Goal: Transaction & Acquisition: Purchase product/service

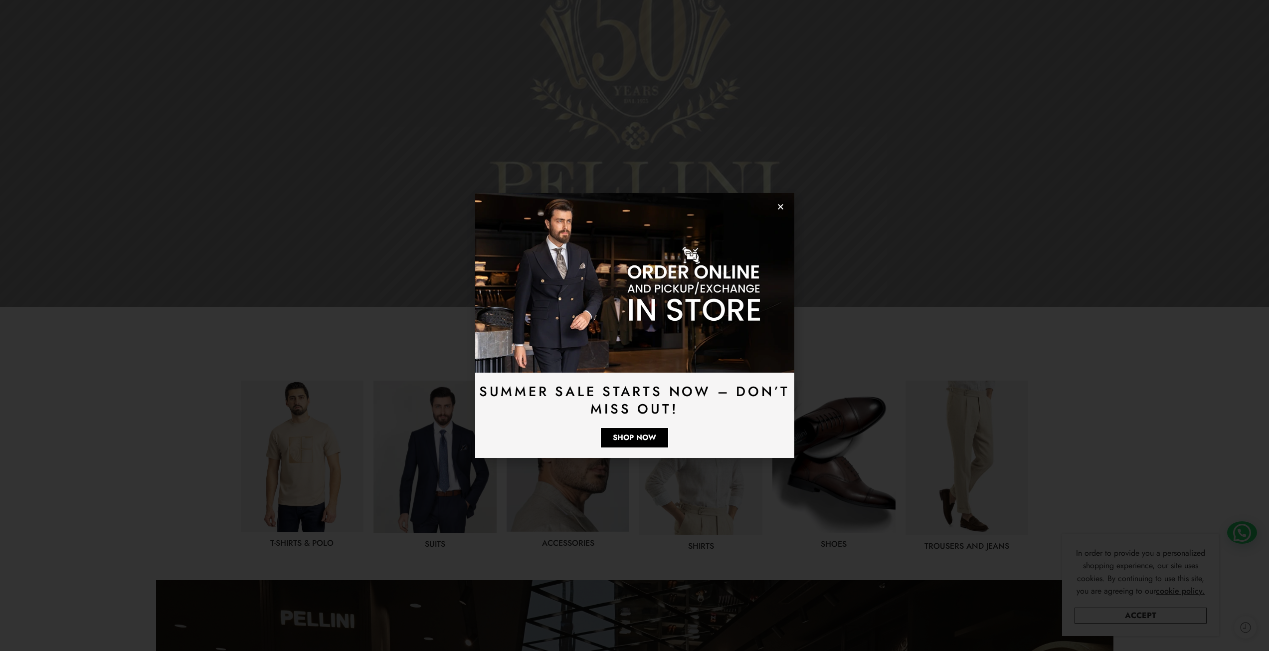
click at [779, 205] on use "Close" at bounding box center [780, 206] width 5 height 5
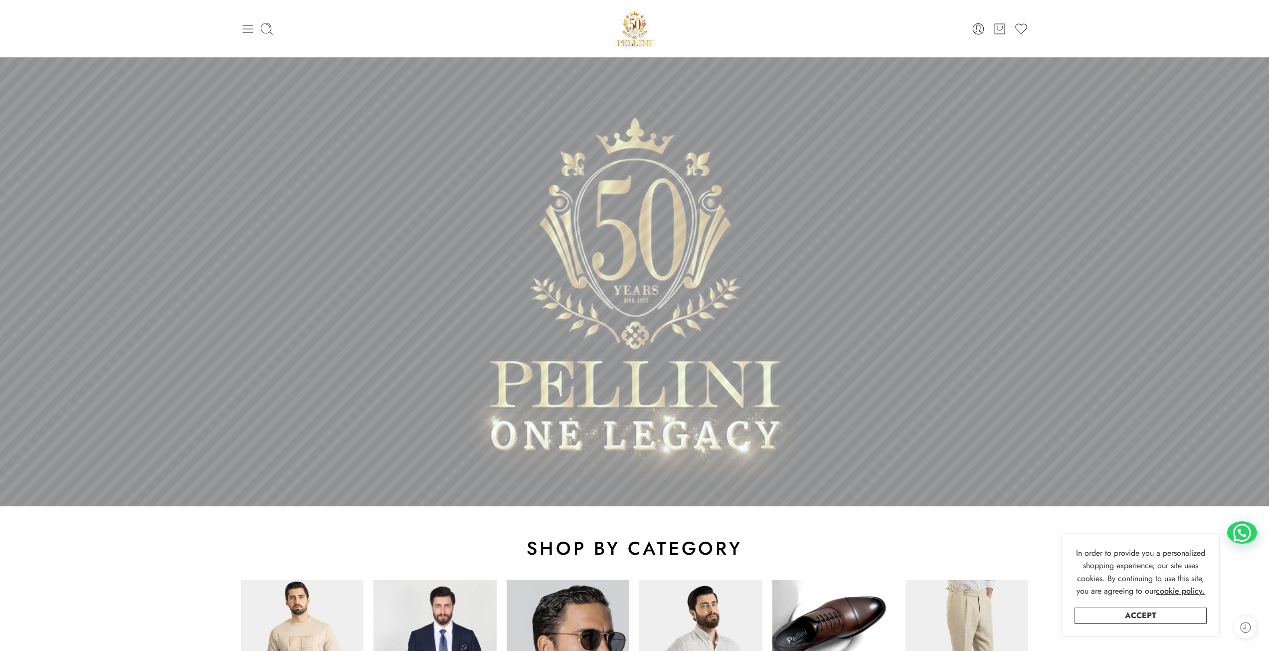
click at [250, 32] on icon at bounding box center [247, 29] width 10 height 8
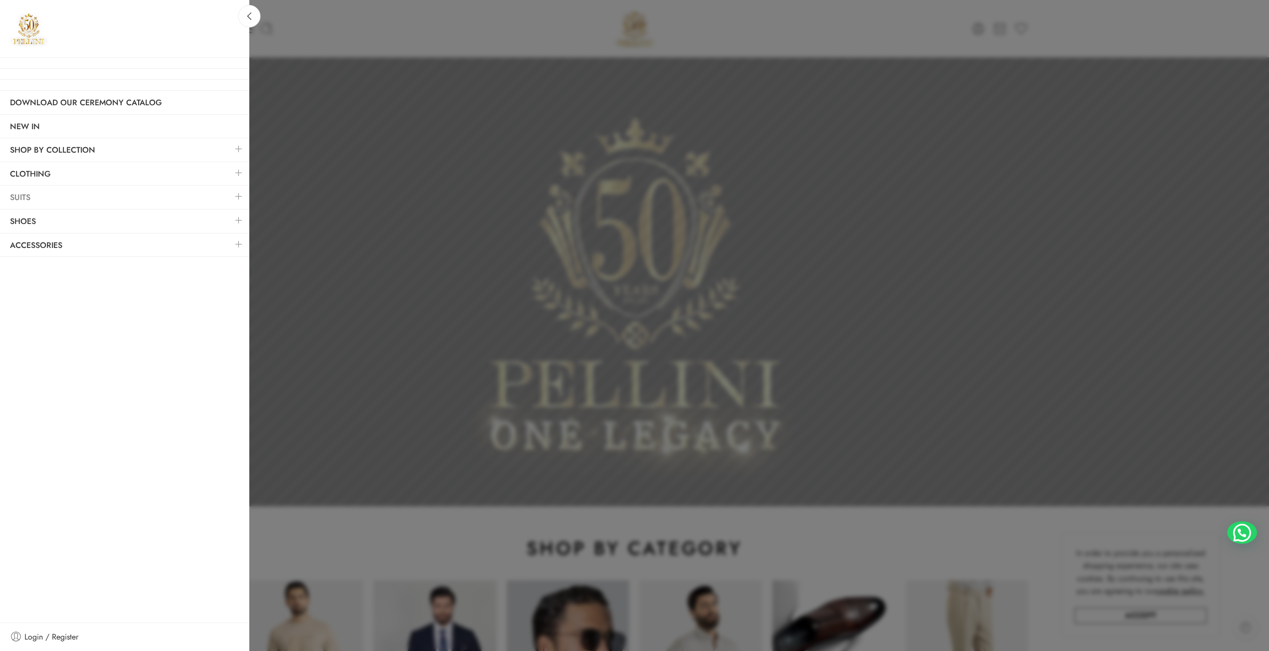
click at [106, 199] on link "Suits" at bounding box center [124, 197] width 249 height 23
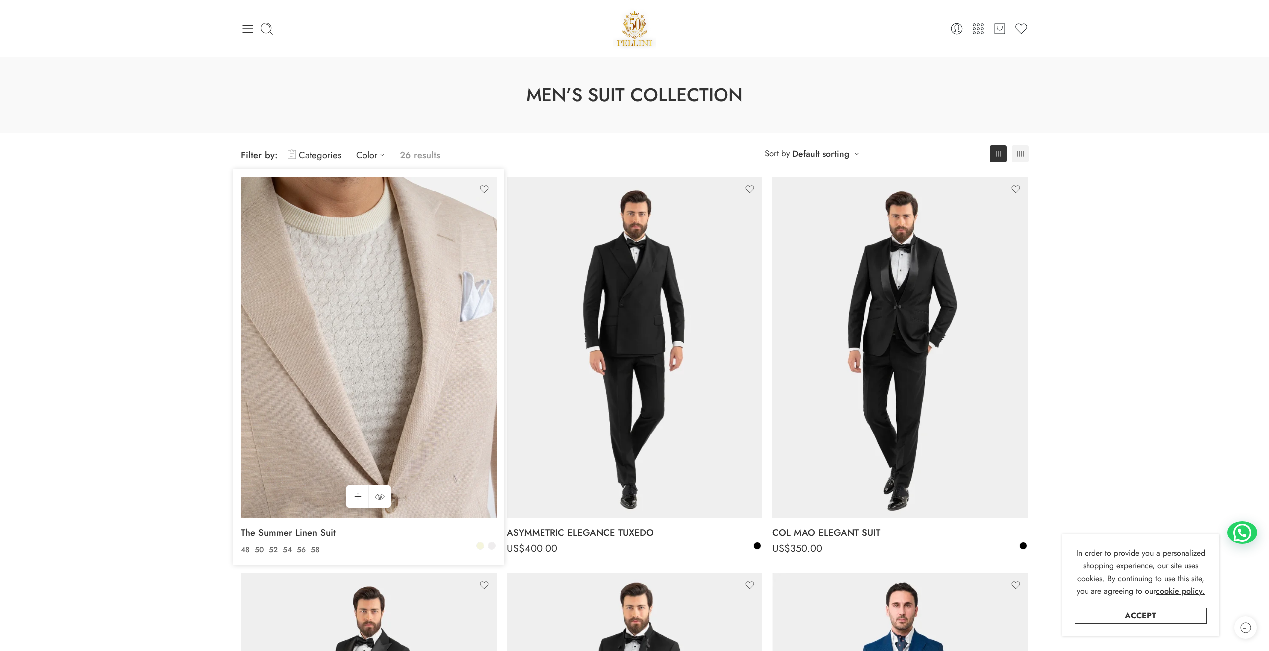
click at [367, 323] on img at bounding box center [369, 347] width 256 height 341
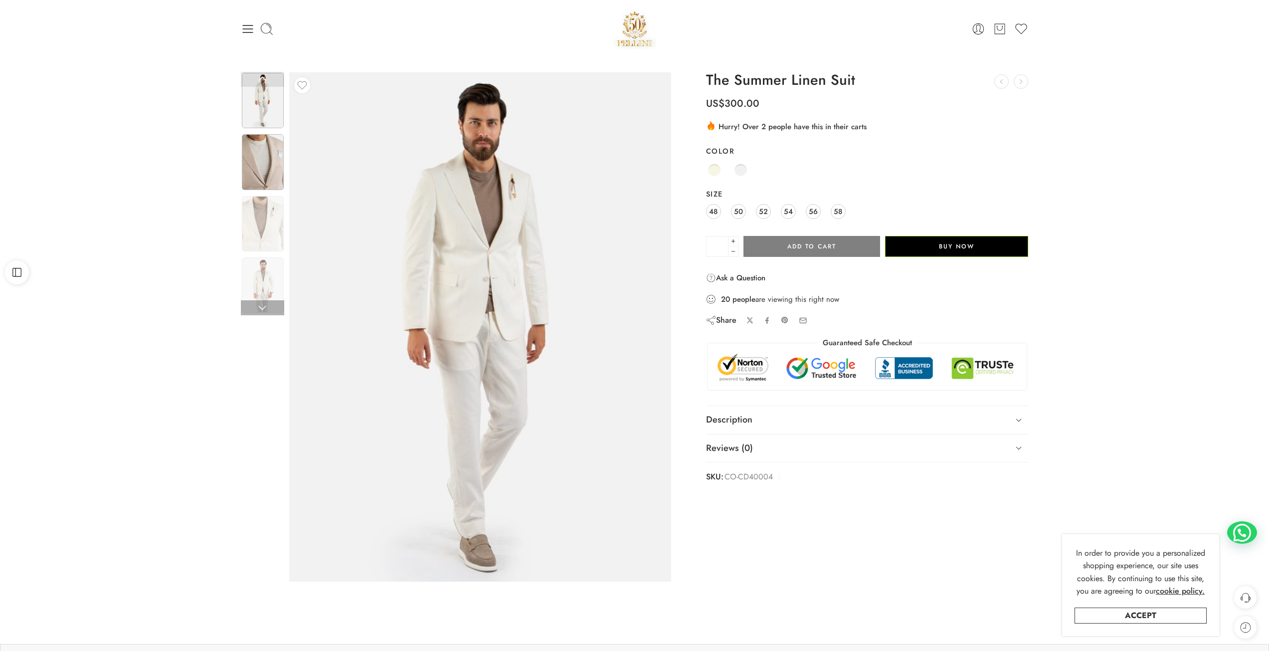
click at [264, 166] on img at bounding box center [263, 161] width 42 height 55
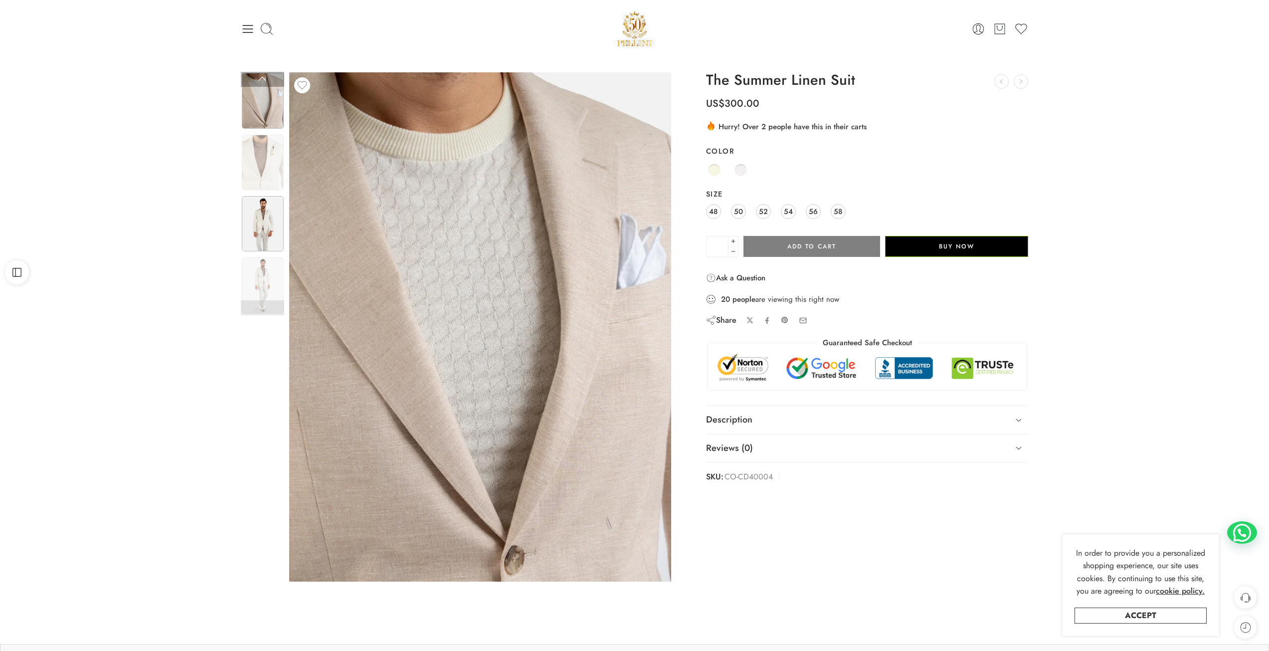
click at [267, 231] on img at bounding box center [263, 223] width 42 height 55
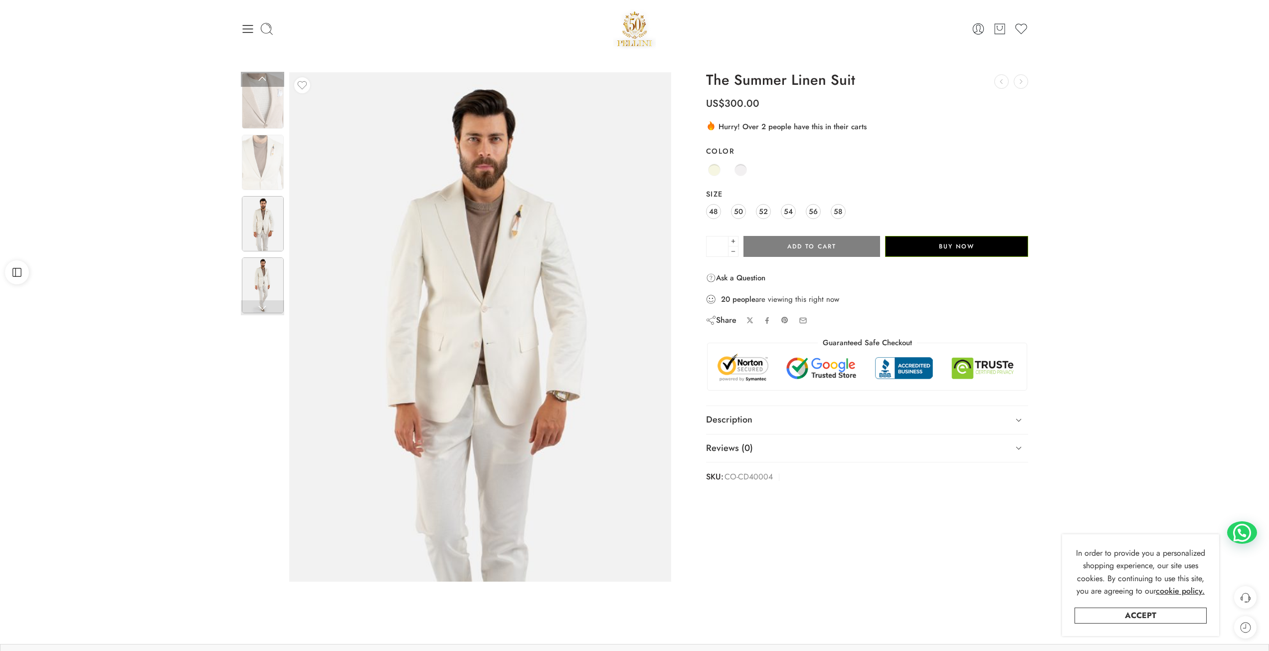
click at [280, 297] on img at bounding box center [263, 284] width 42 height 55
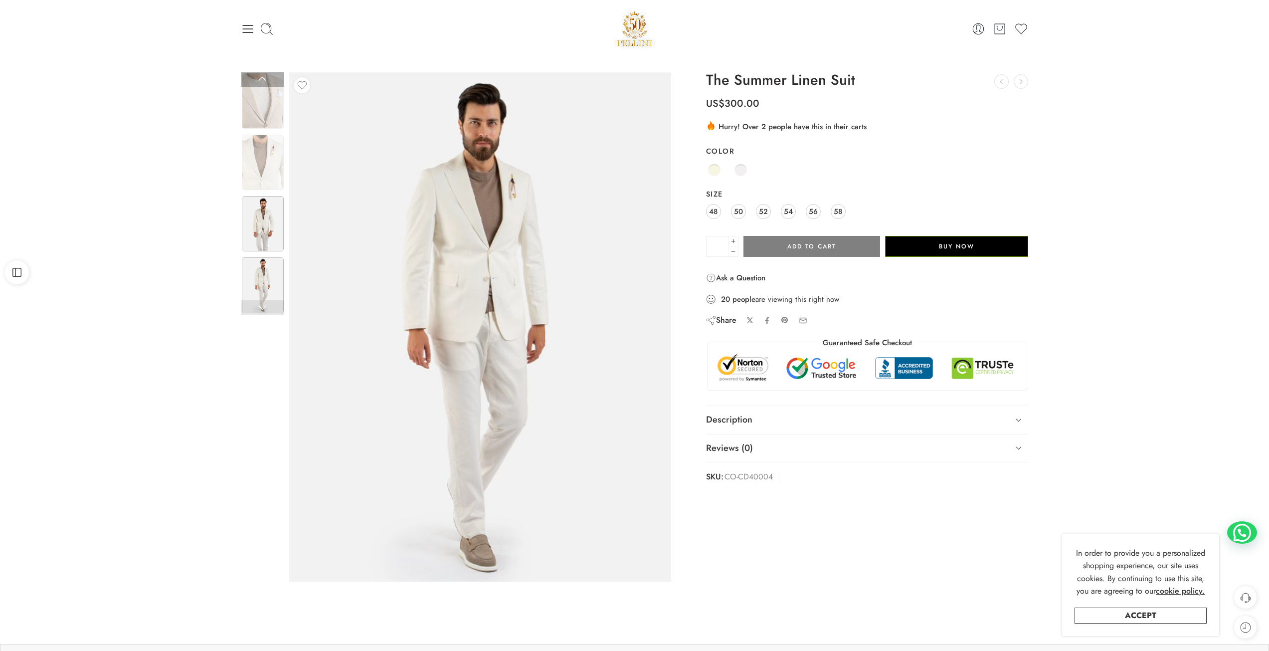
click at [275, 223] on img at bounding box center [263, 223] width 42 height 55
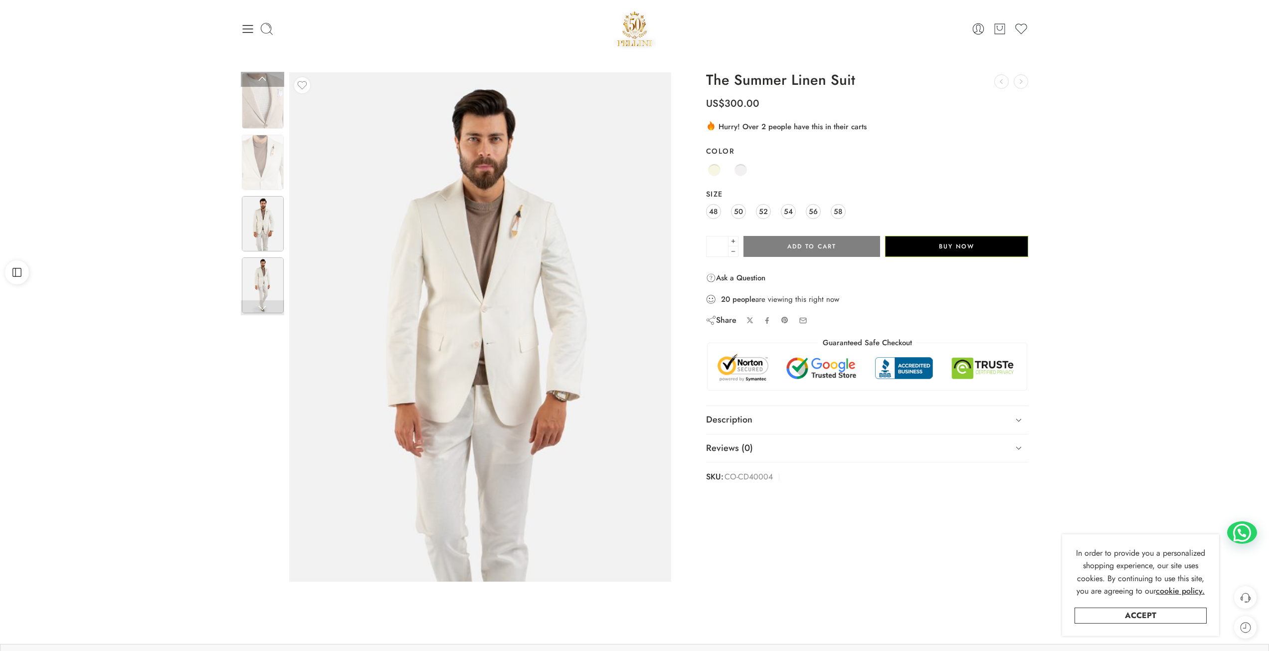
click at [259, 273] on img at bounding box center [263, 284] width 42 height 55
click at [261, 294] on img at bounding box center [263, 284] width 42 height 55
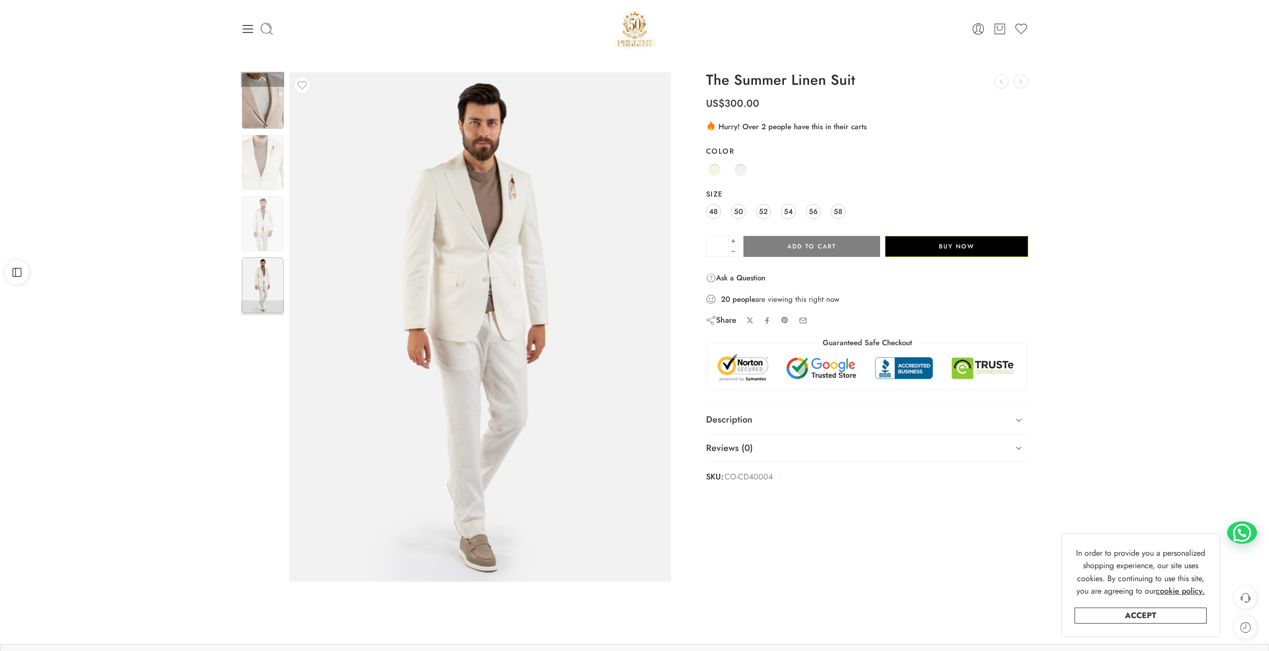
click at [253, 104] on img at bounding box center [263, 100] width 42 height 55
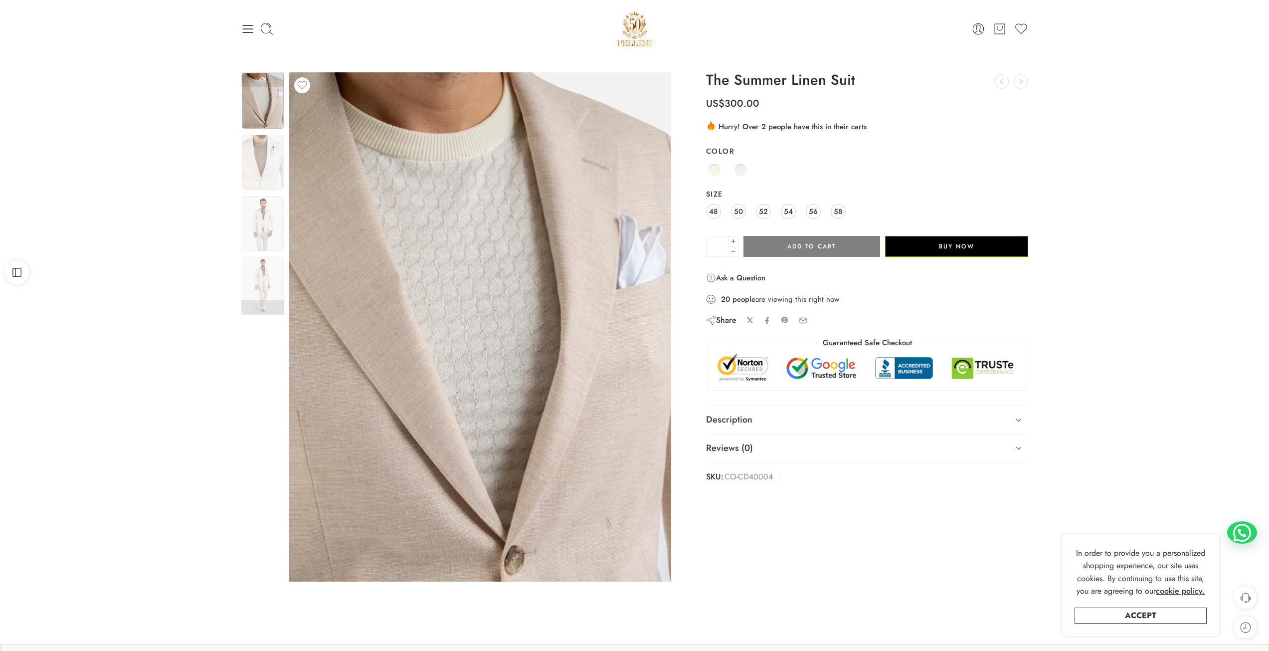
click at [523, 267] on img at bounding box center [480, 326] width 382 height 509
click at [740, 168] on span at bounding box center [741, 170] width 12 height 12
click at [713, 173] on span at bounding box center [714, 170] width 12 height 12
click at [734, 166] on link "Off-White" at bounding box center [741, 170] width 16 height 16
click at [713, 169] on span at bounding box center [714, 170] width 12 height 12
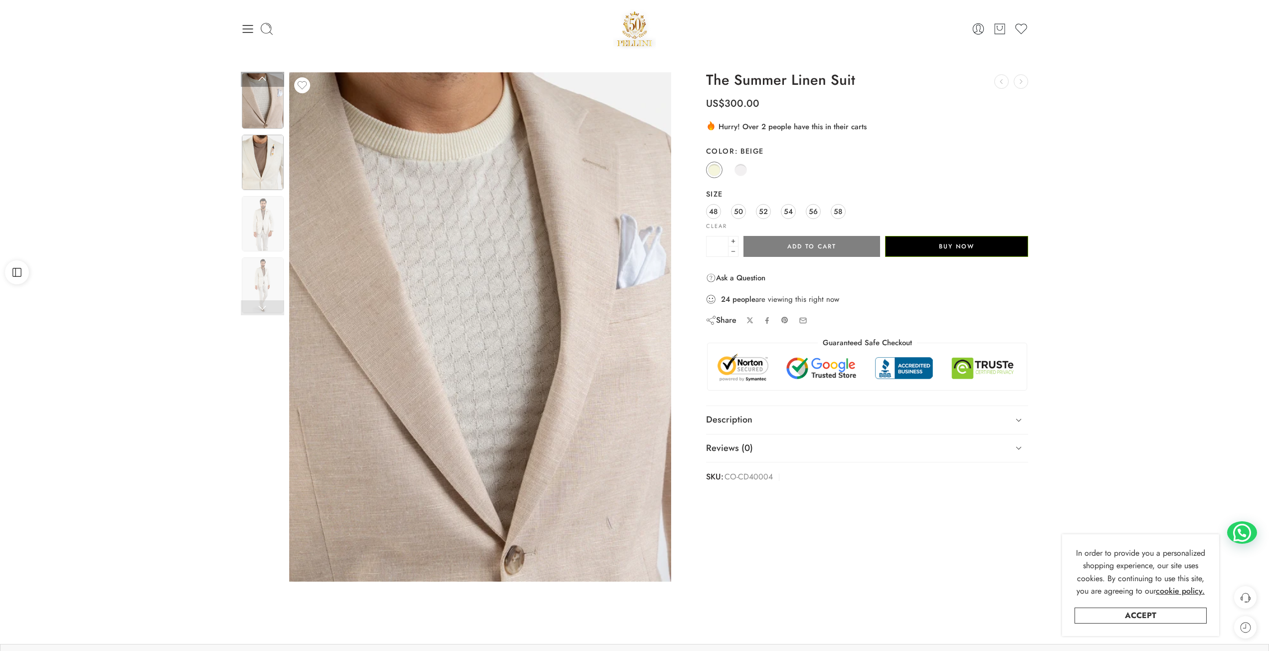
click at [261, 173] on img at bounding box center [263, 162] width 42 height 55
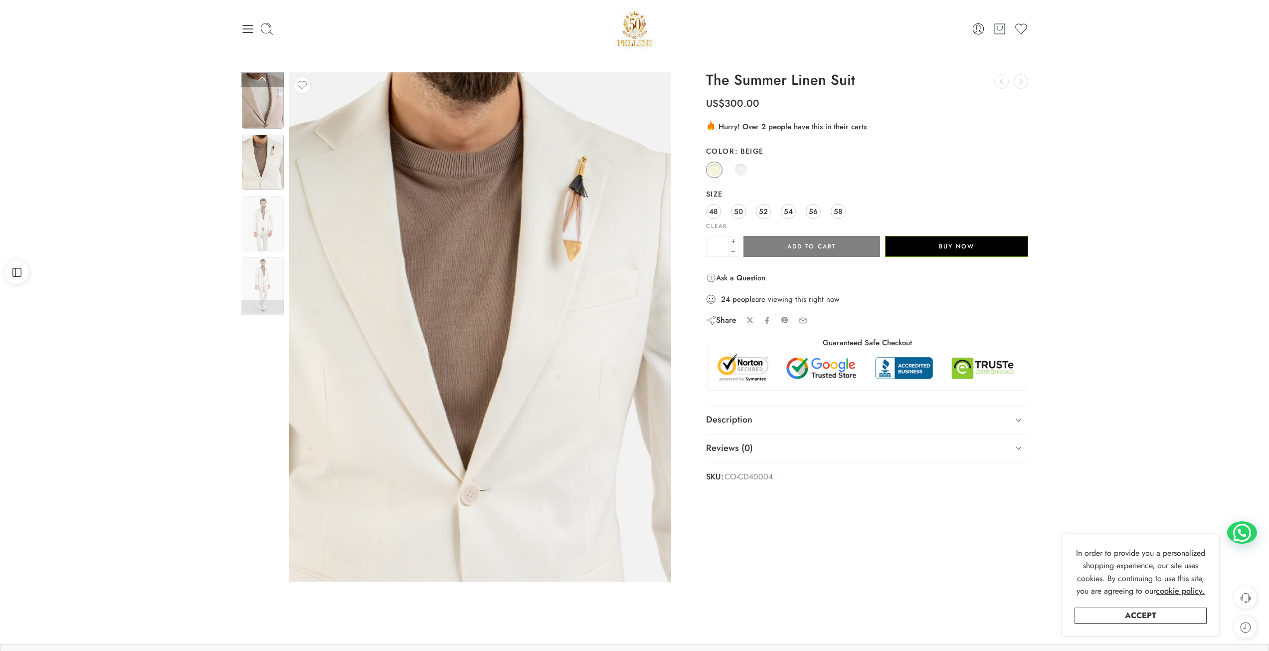
click at [265, 118] on img at bounding box center [263, 100] width 42 height 55
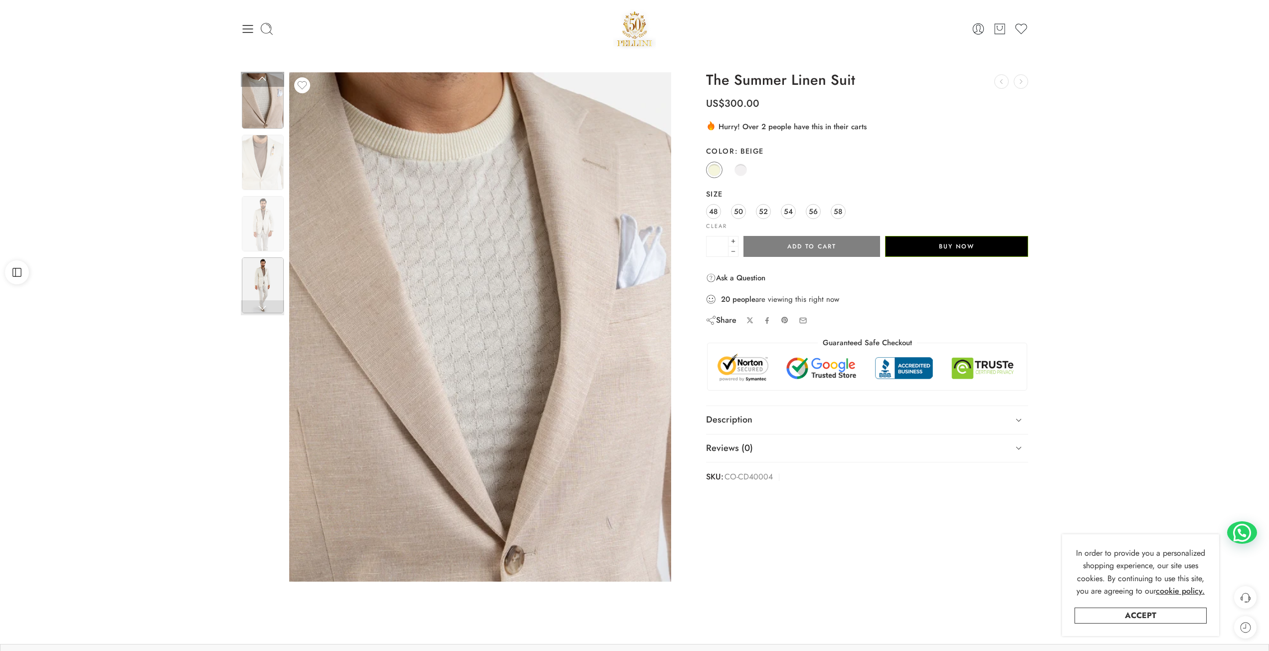
click at [260, 281] on img at bounding box center [263, 284] width 42 height 55
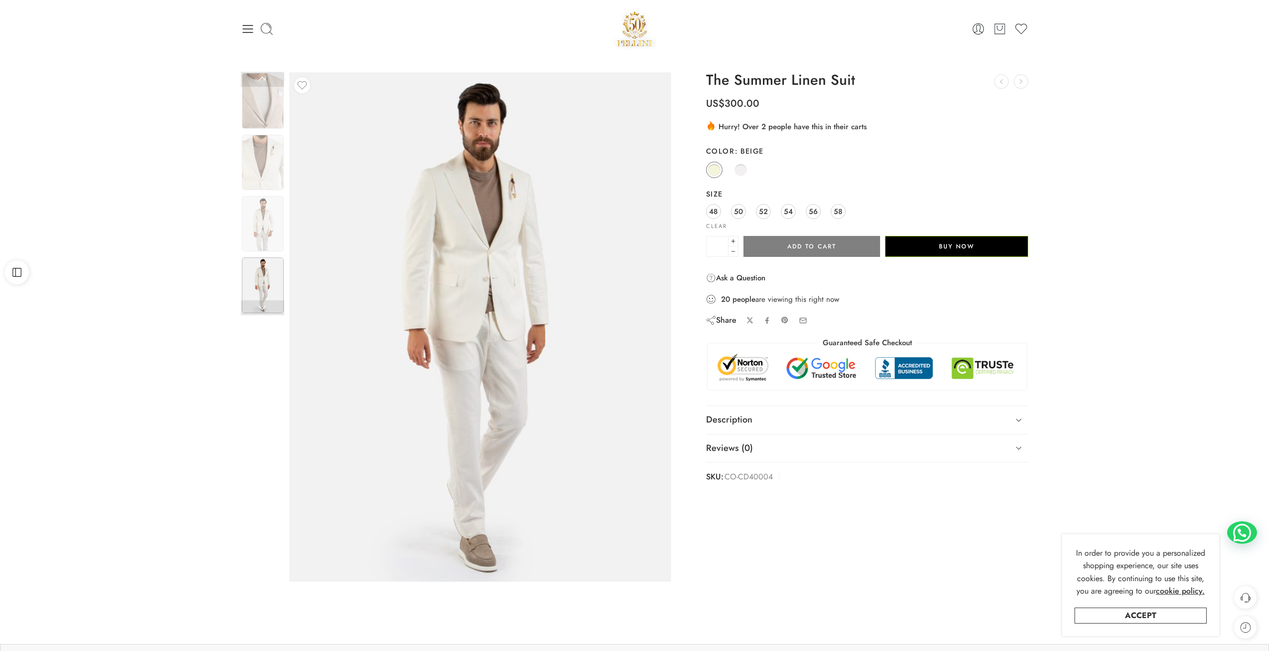
click at [257, 308] on link at bounding box center [262, 307] width 43 height 15
click at [265, 307] on link at bounding box center [262, 307] width 43 height 15
click at [264, 306] on link at bounding box center [262, 307] width 43 height 15
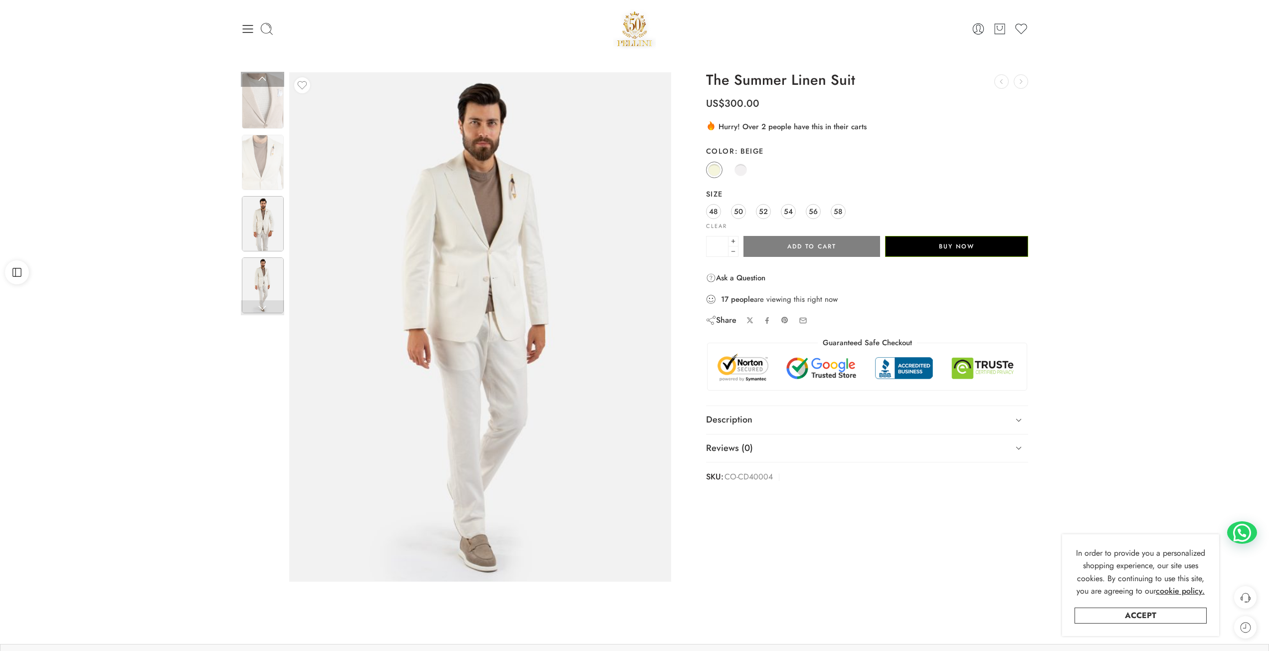
click at [263, 224] on img at bounding box center [263, 223] width 42 height 55
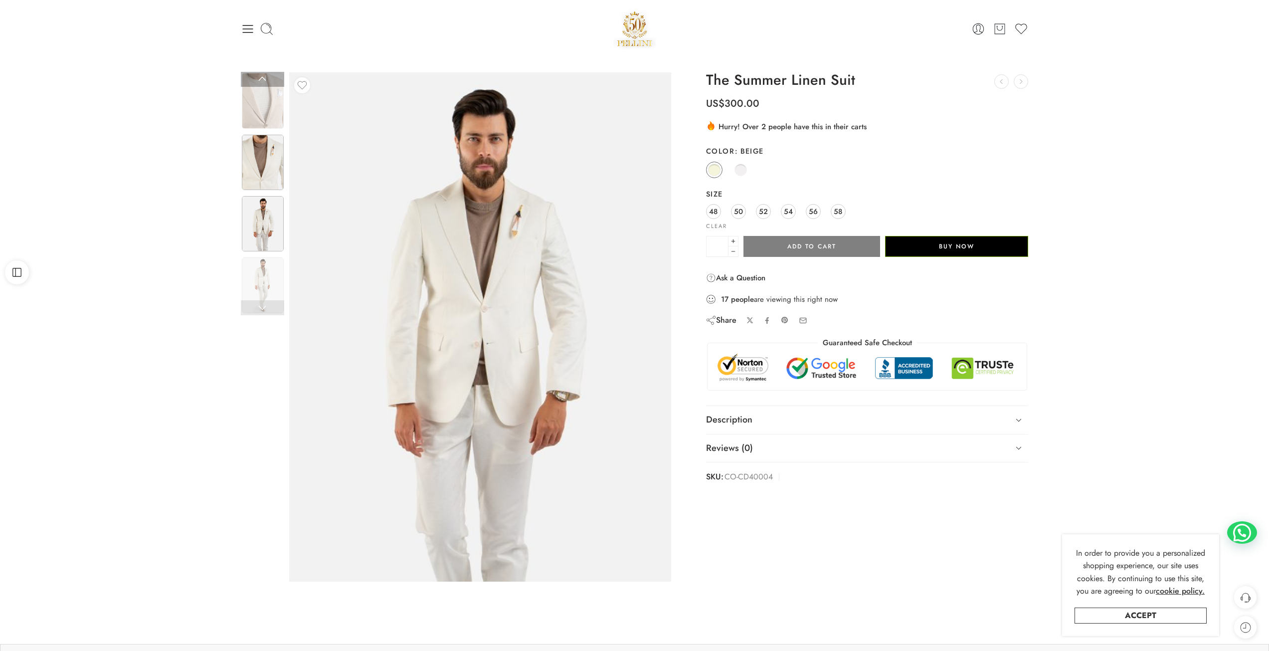
click at [263, 178] on img at bounding box center [263, 162] width 42 height 55
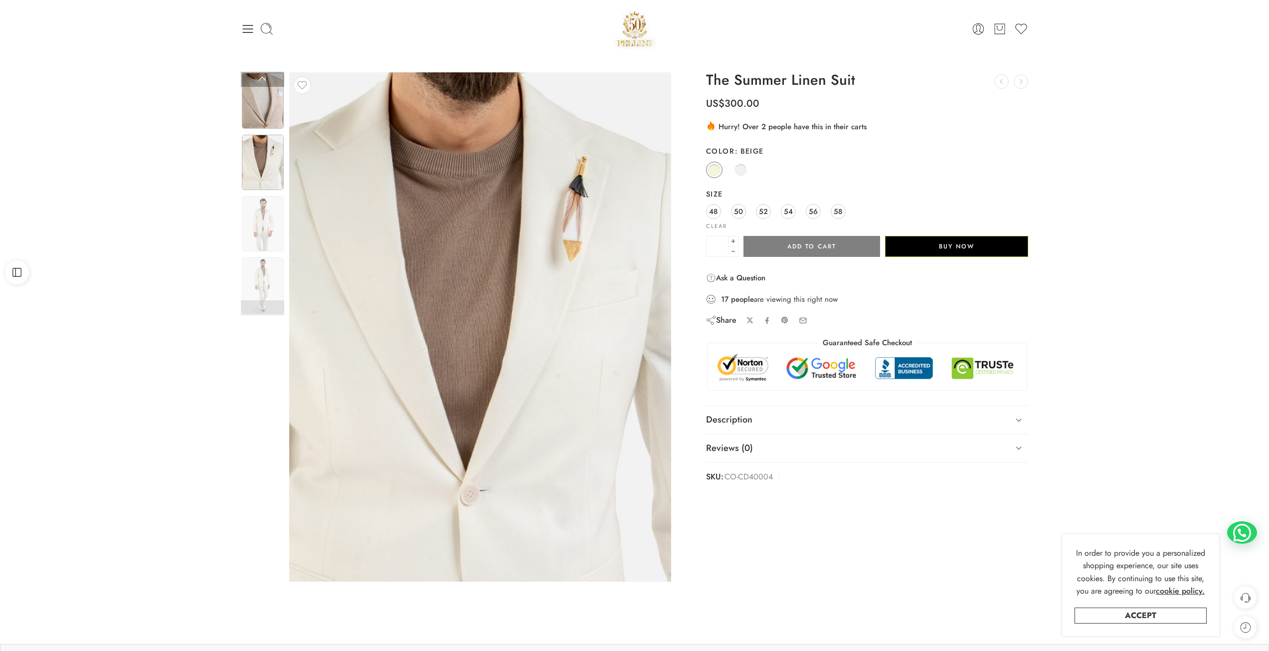
click at [275, 87] on img at bounding box center [263, 100] width 42 height 55
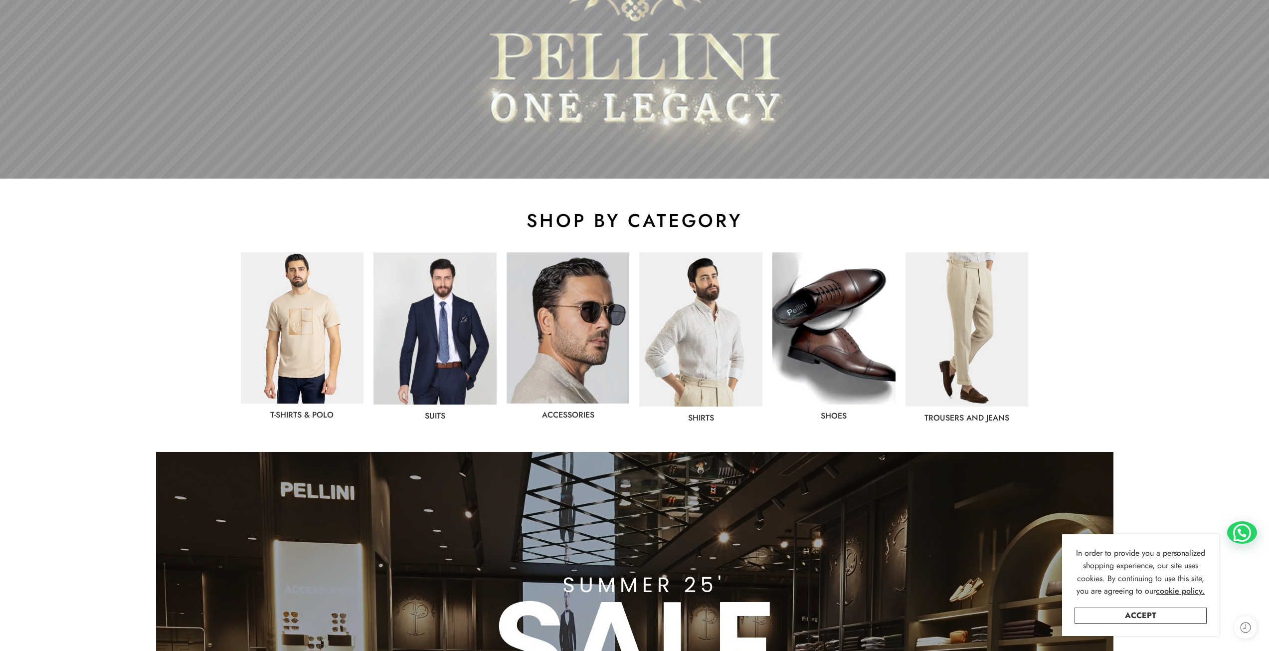
scroll to position [349, 0]
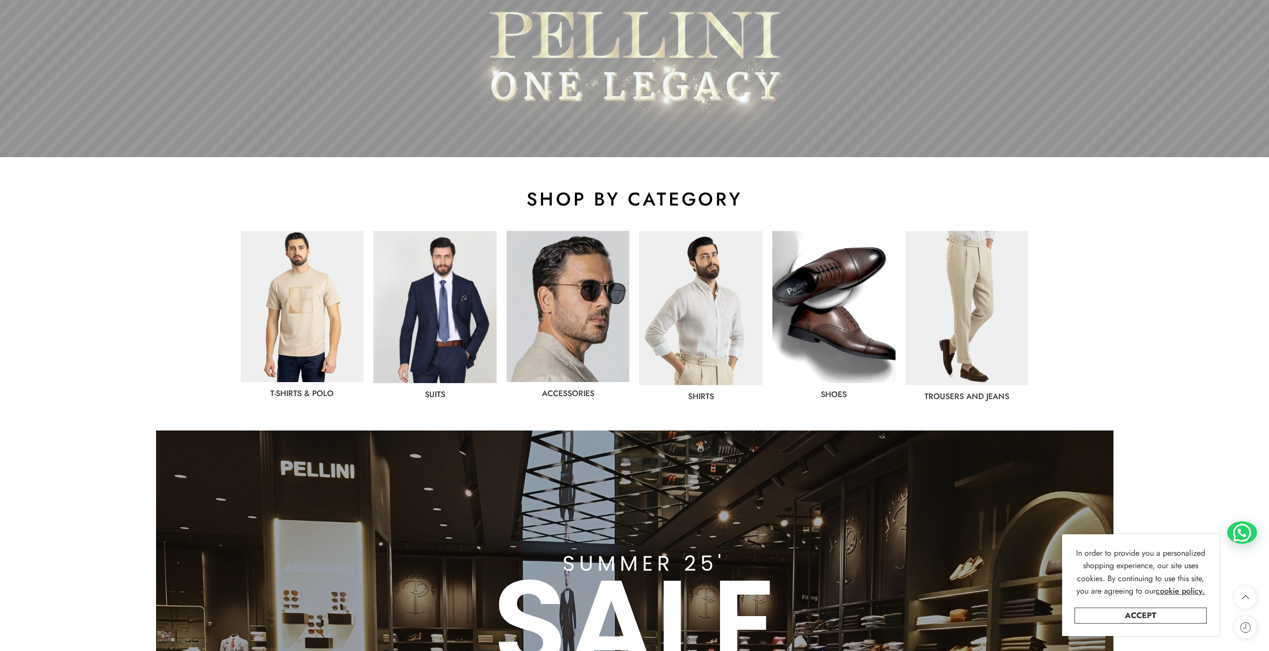
click at [435, 294] on img at bounding box center [435, 307] width 123 height 152
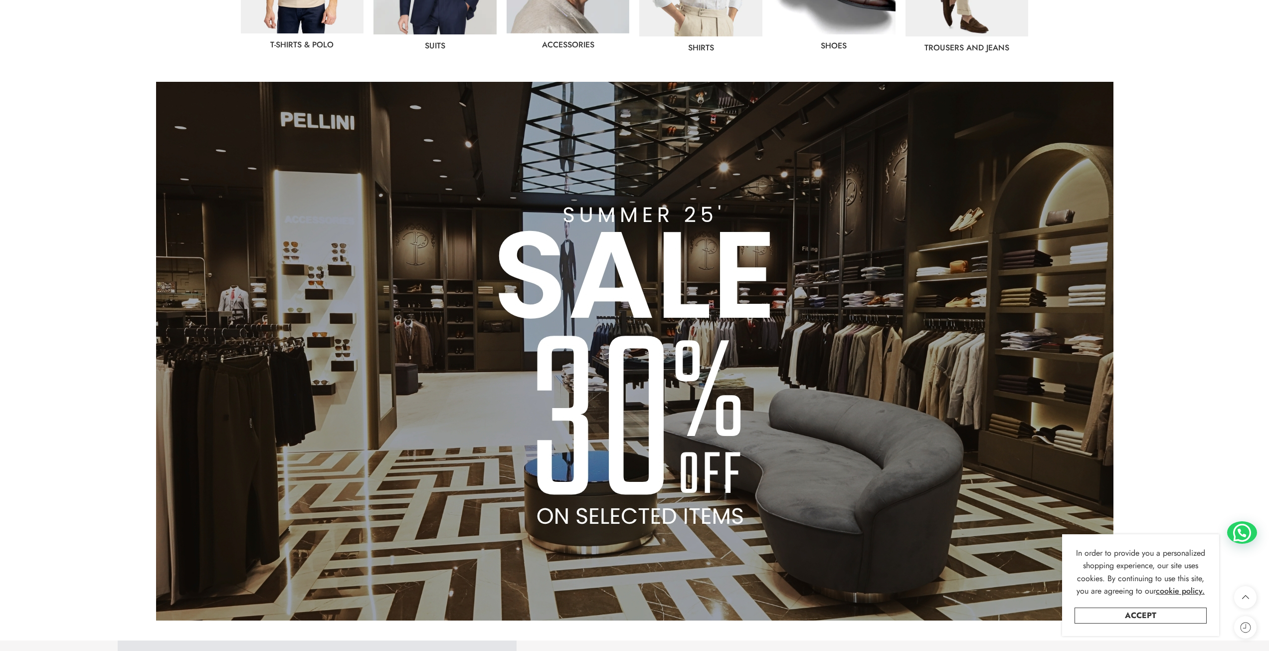
scroll to position [698, 0]
